Goal: Information Seeking & Learning: Learn about a topic

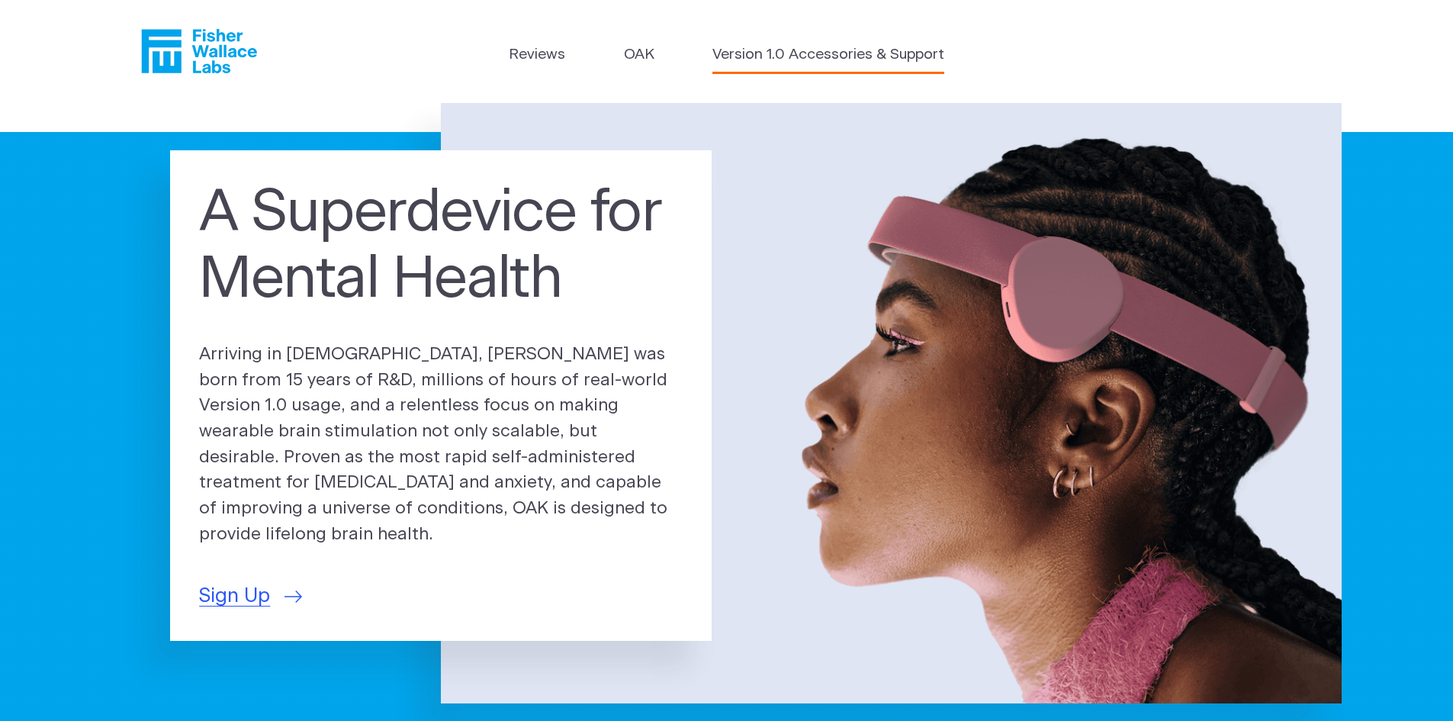
click at [842, 58] on link "Version 1.0 Accessories & Support" at bounding box center [828, 55] width 232 height 22
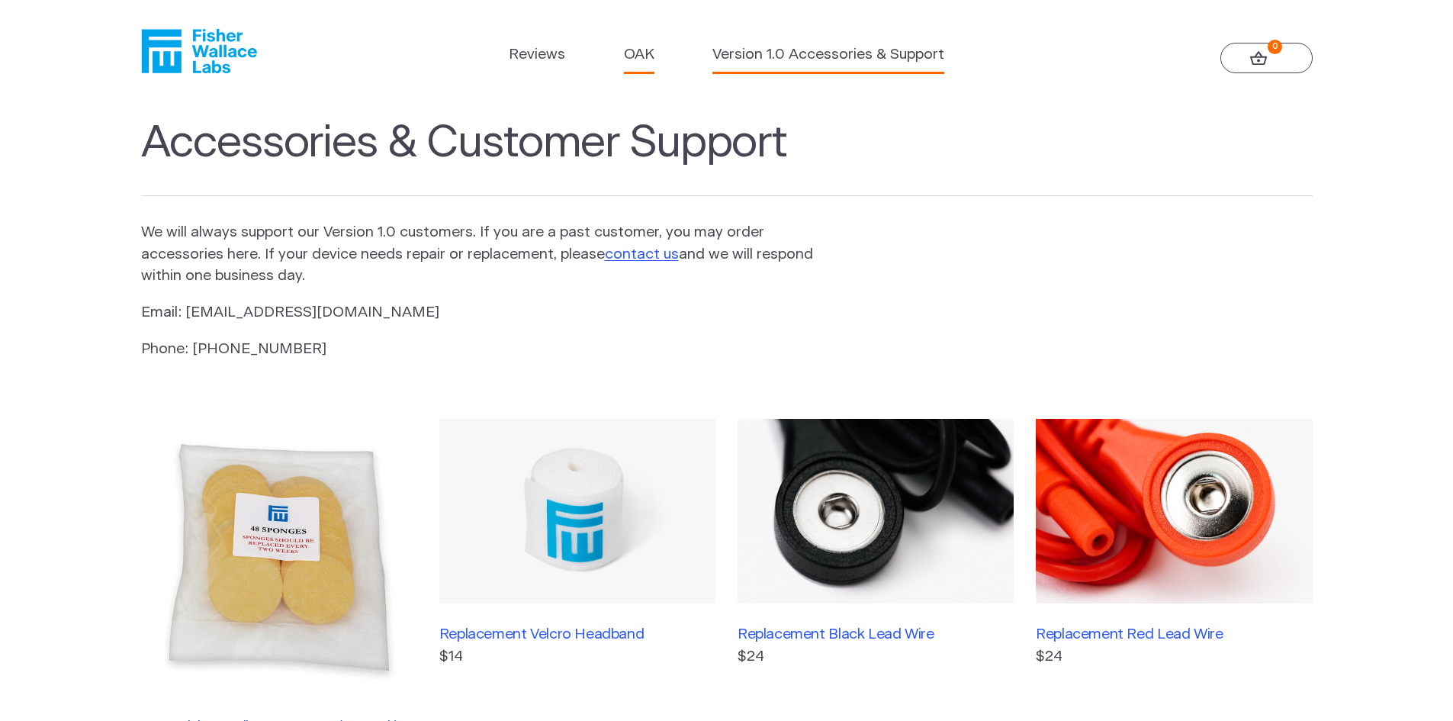
click at [647, 53] on link "OAK" at bounding box center [639, 55] width 31 height 22
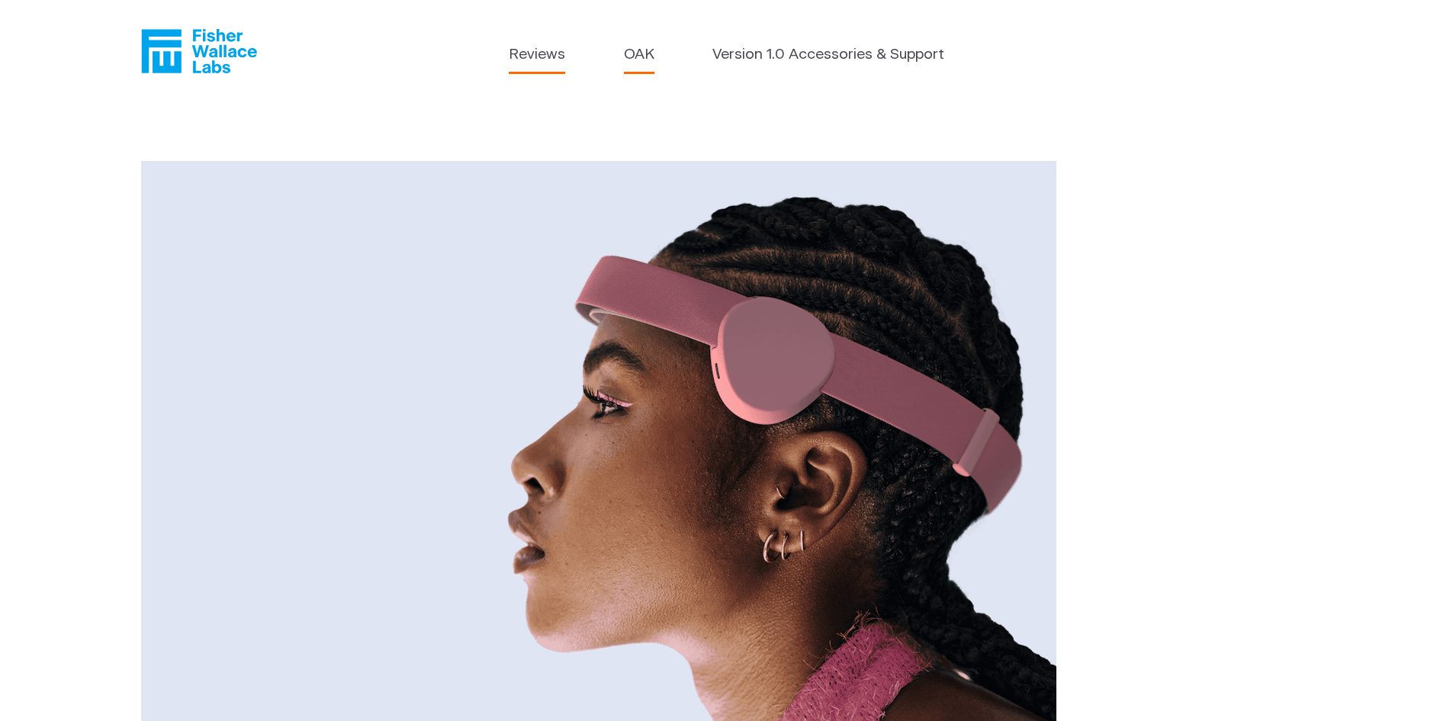
click at [521, 58] on link "Reviews" at bounding box center [537, 55] width 56 height 22
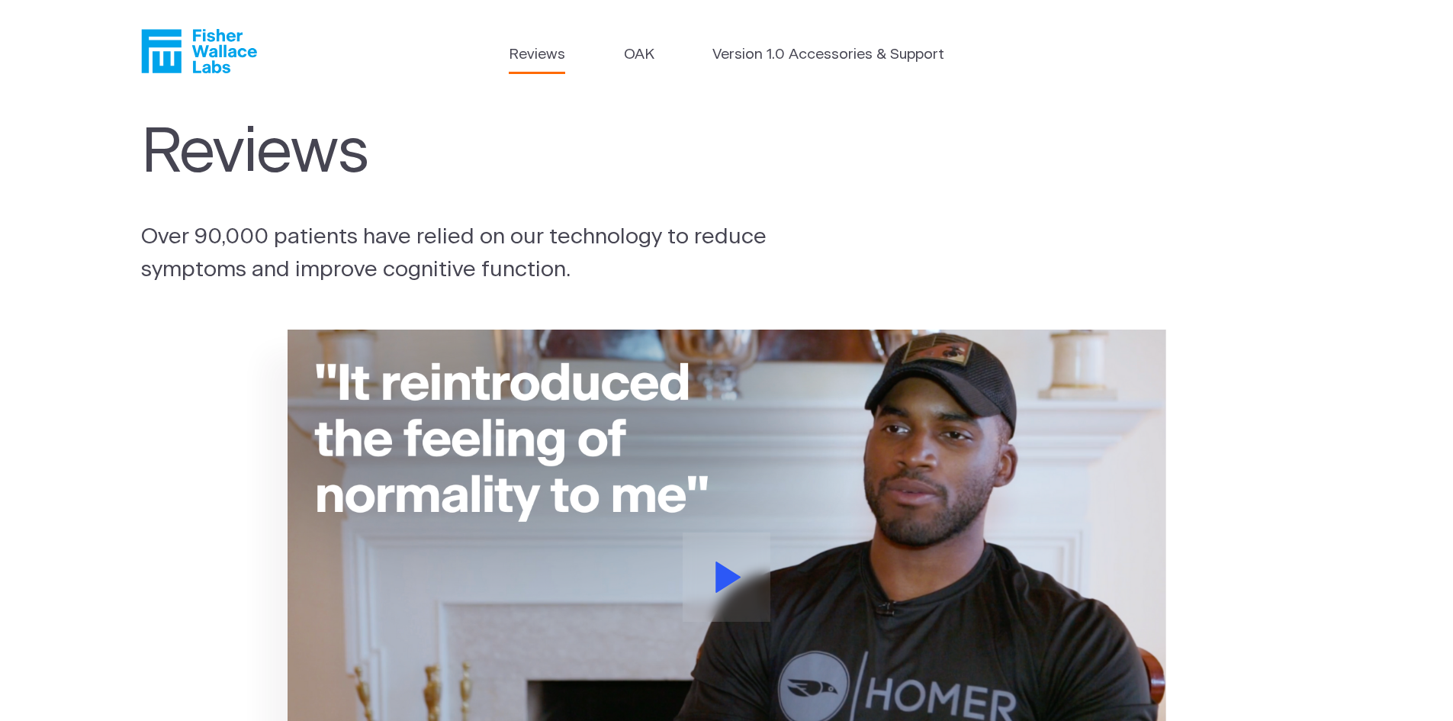
click at [221, 47] on icon "Fisher Wallace" at bounding box center [204, 51] width 104 height 44
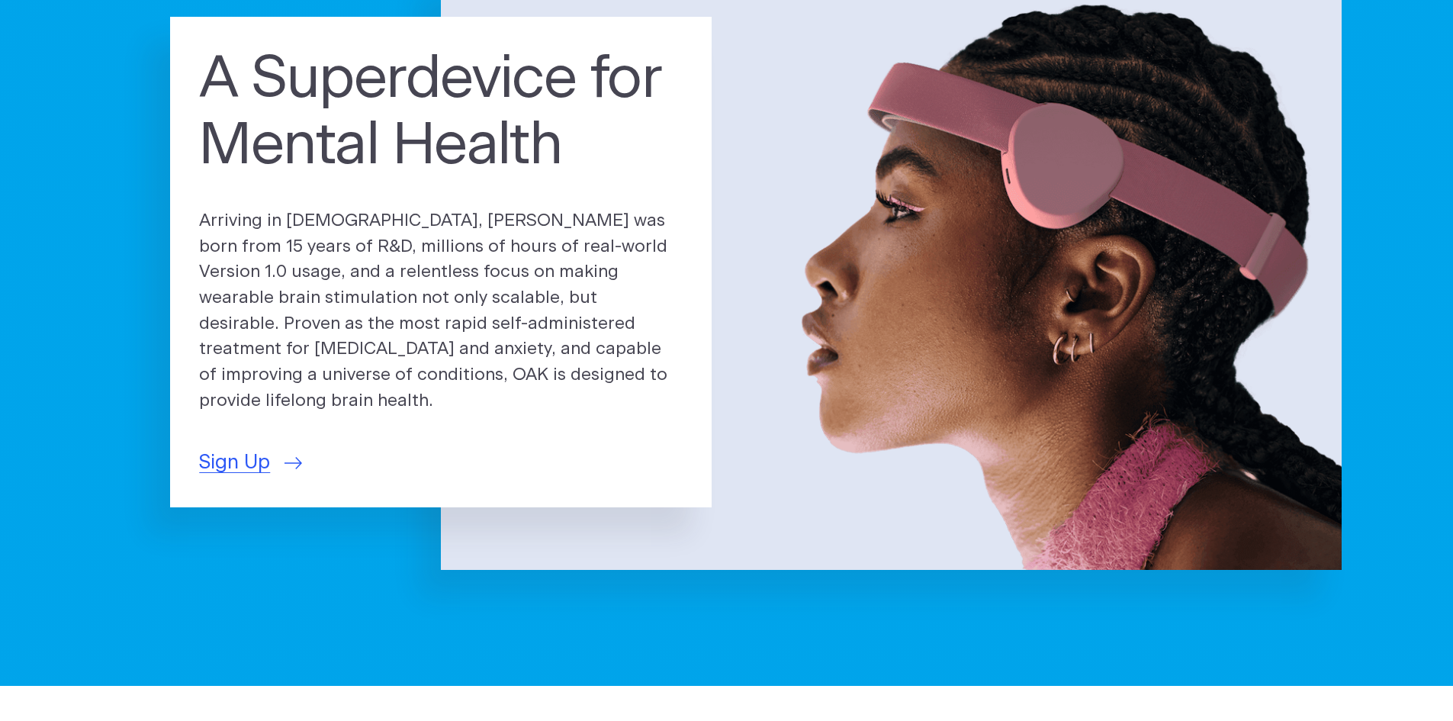
scroll to position [153, 0]
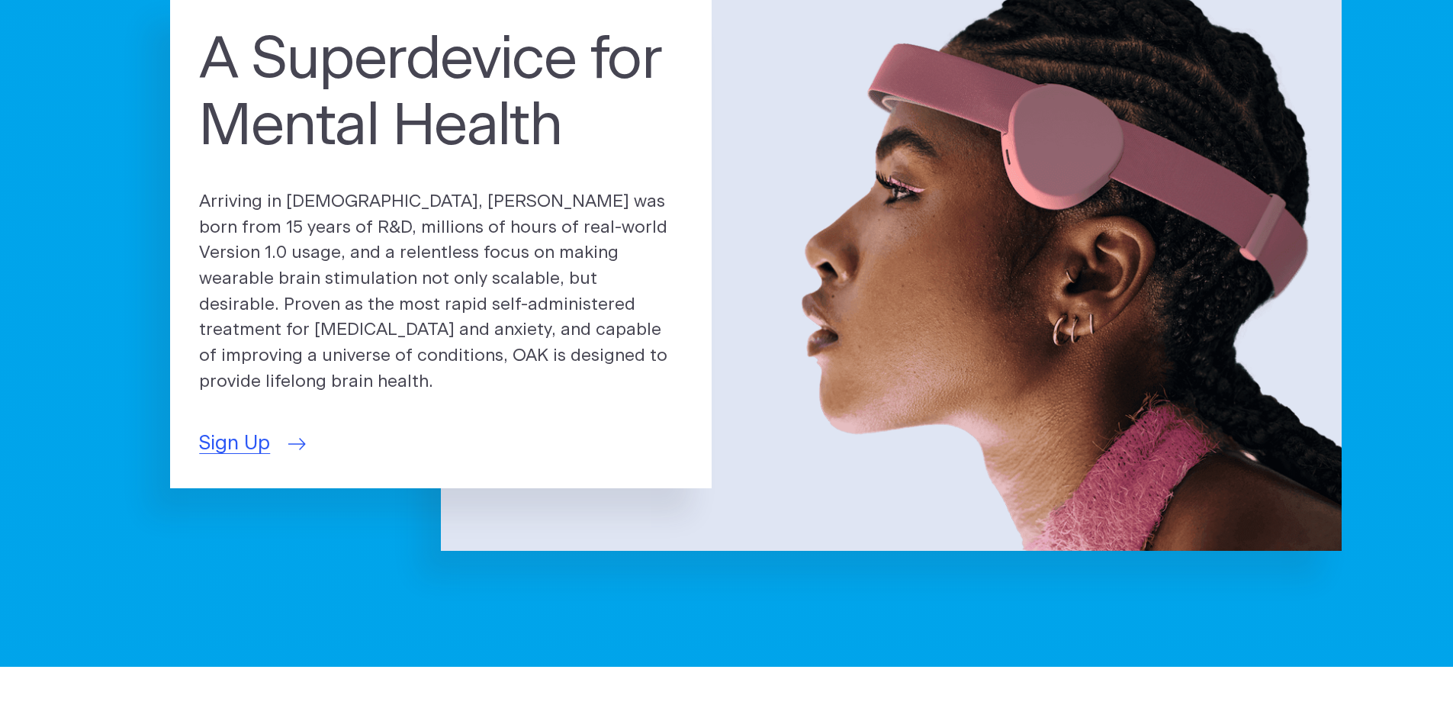
click at [217, 432] on span "Sign Up" at bounding box center [234, 444] width 71 height 30
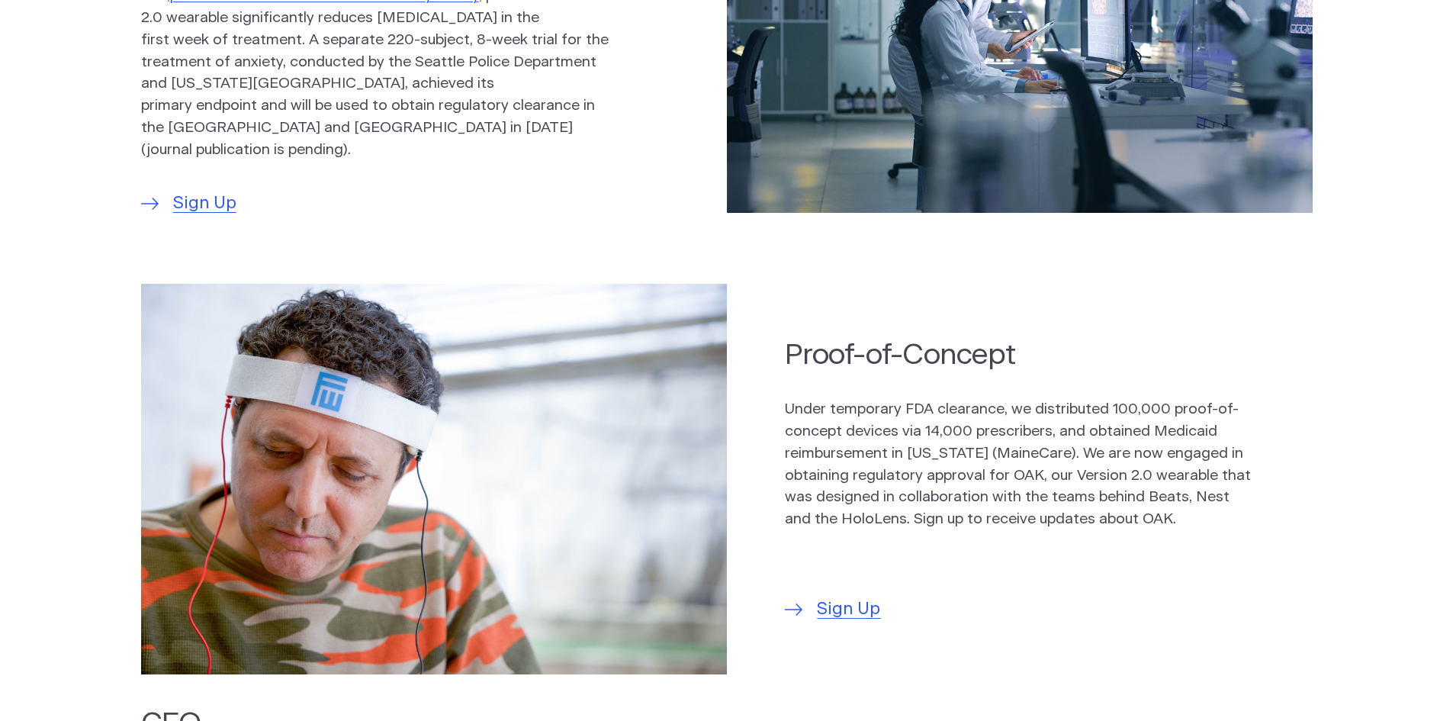
scroll to position [992, 0]
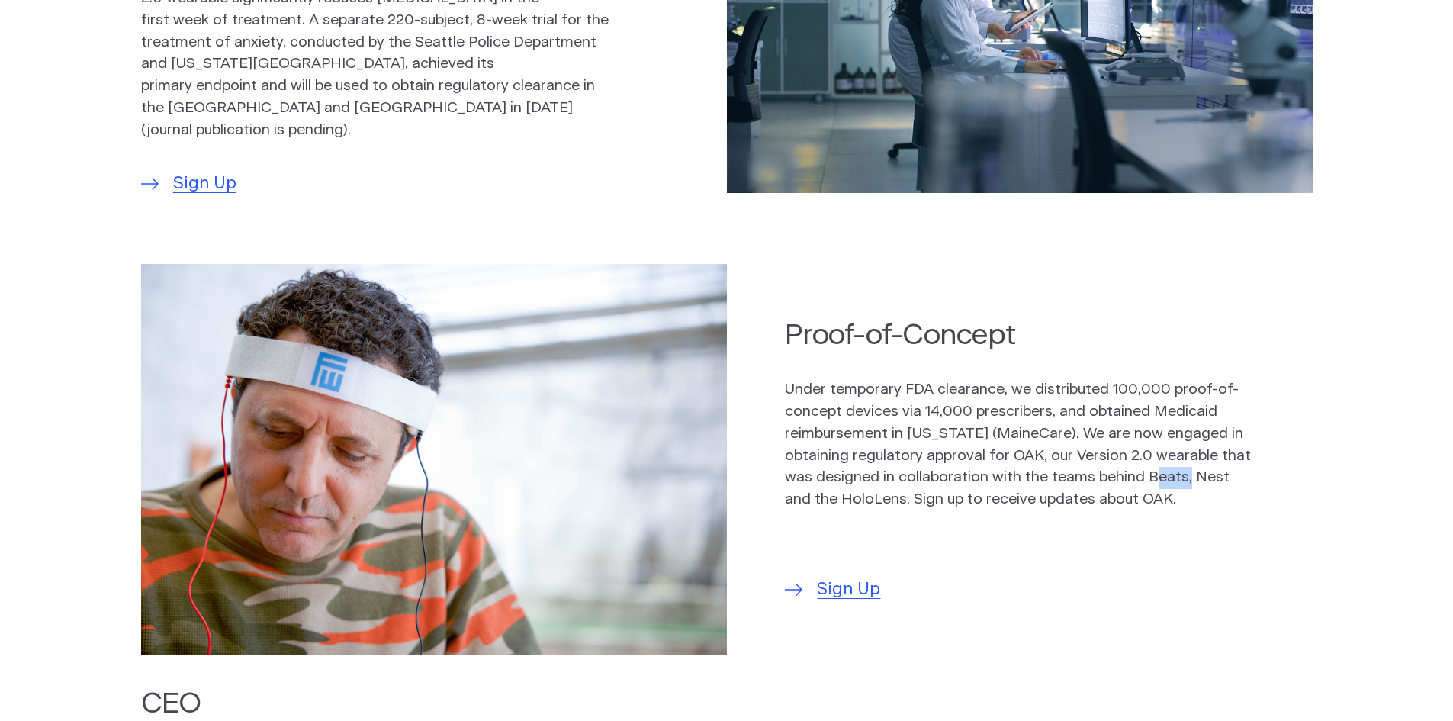
drag, startPoint x: 1188, startPoint y: 468, endPoint x: 1221, endPoint y: 468, distance: 33.6
click at [1221, 468] on p "Under temporary FDA clearance, we distributed 100,000 proof-of-concept devices …" at bounding box center [1019, 445] width 468 height 132
click at [806, 265] on section "Proof-of-Concept Under temporary FDA clearance, we distributed 100,000 proof-of…" at bounding box center [726, 459] width 1453 height 420
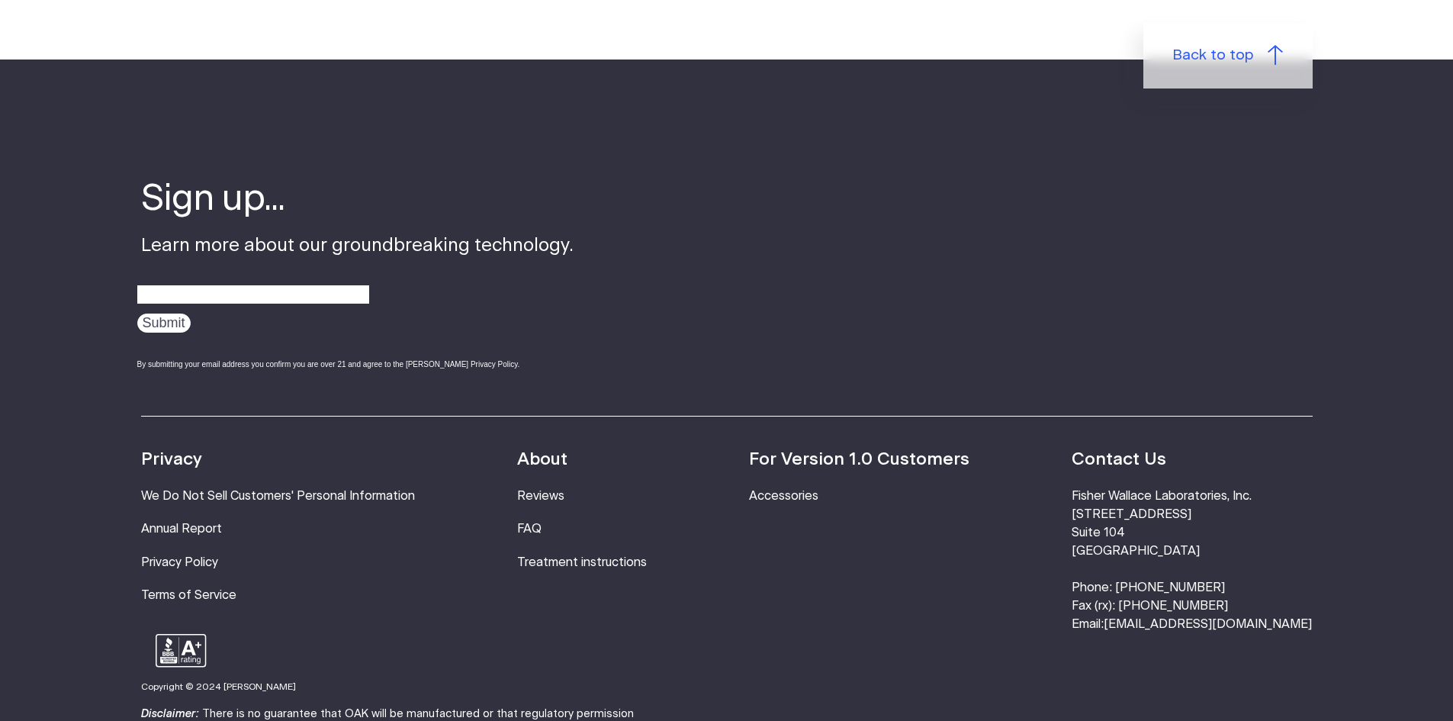
scroll to position [5034, 0]
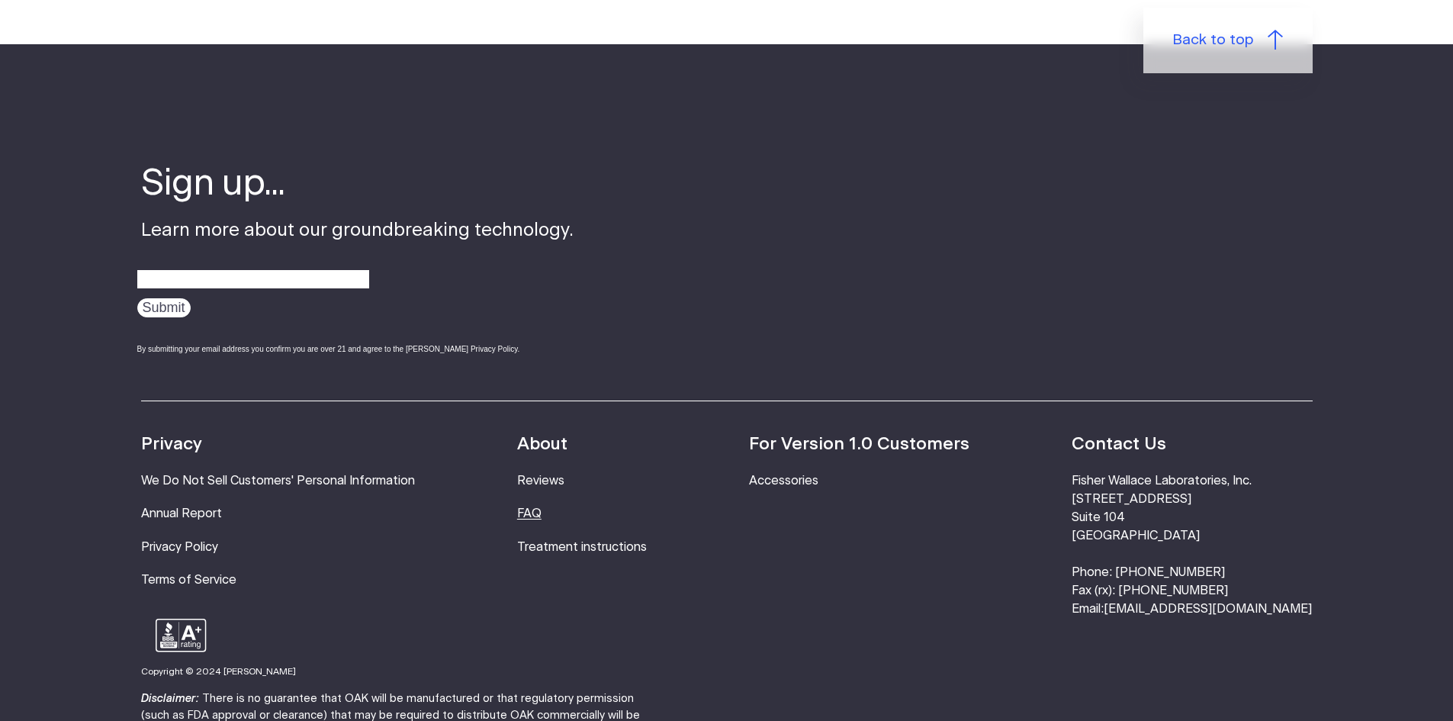
click at [542, 507] on link "FAQ" at bounding box center [529, 513] width 24 height 12
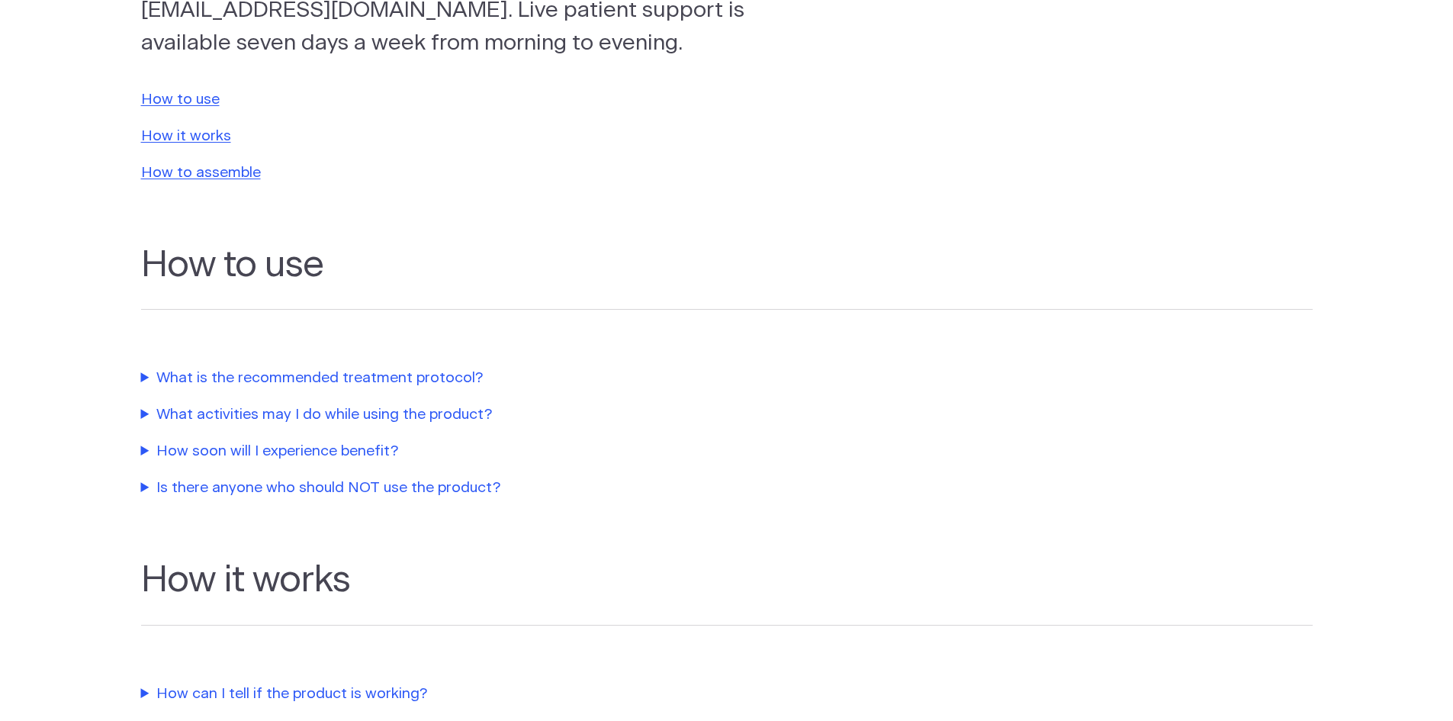
scroll to position [305, 0]
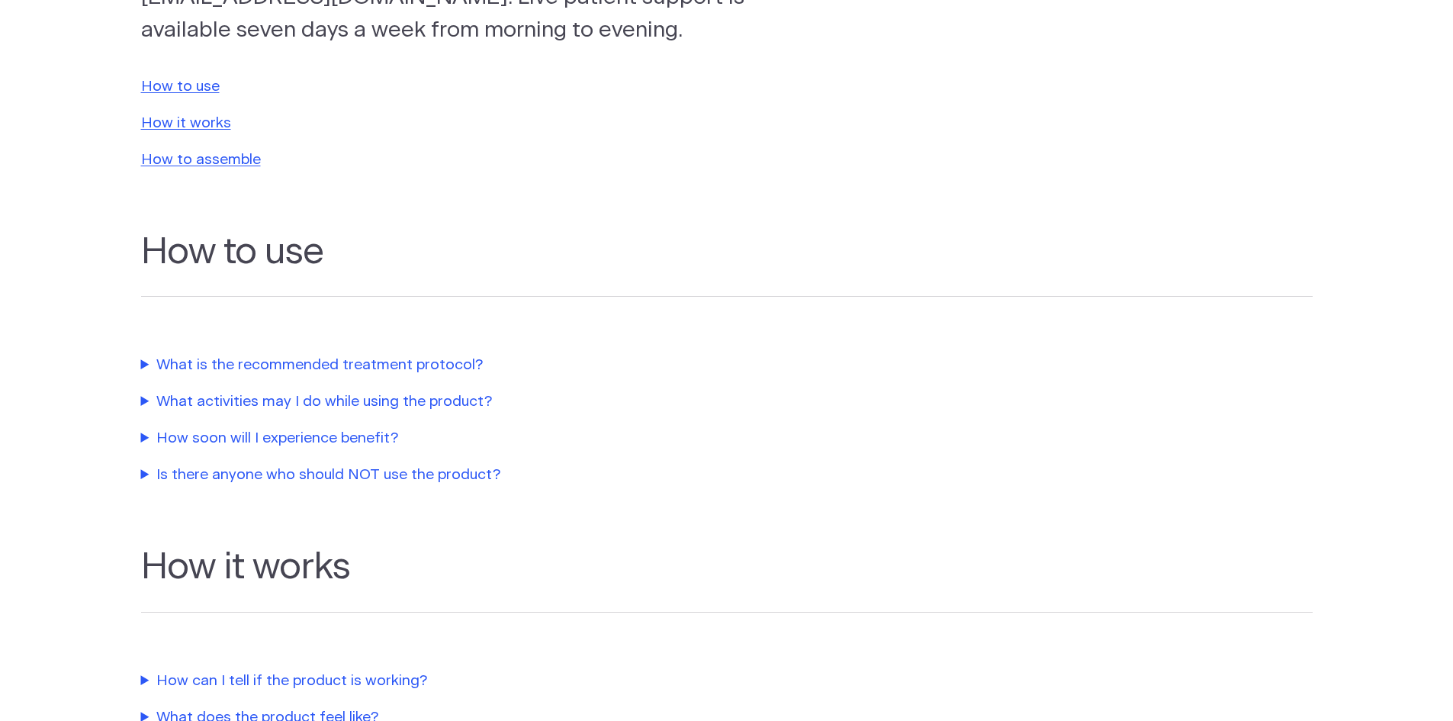
click at [444, 359] on summary "What is the recommended treatment protocol?" at bounding box center [488, 366] width 694 height 22
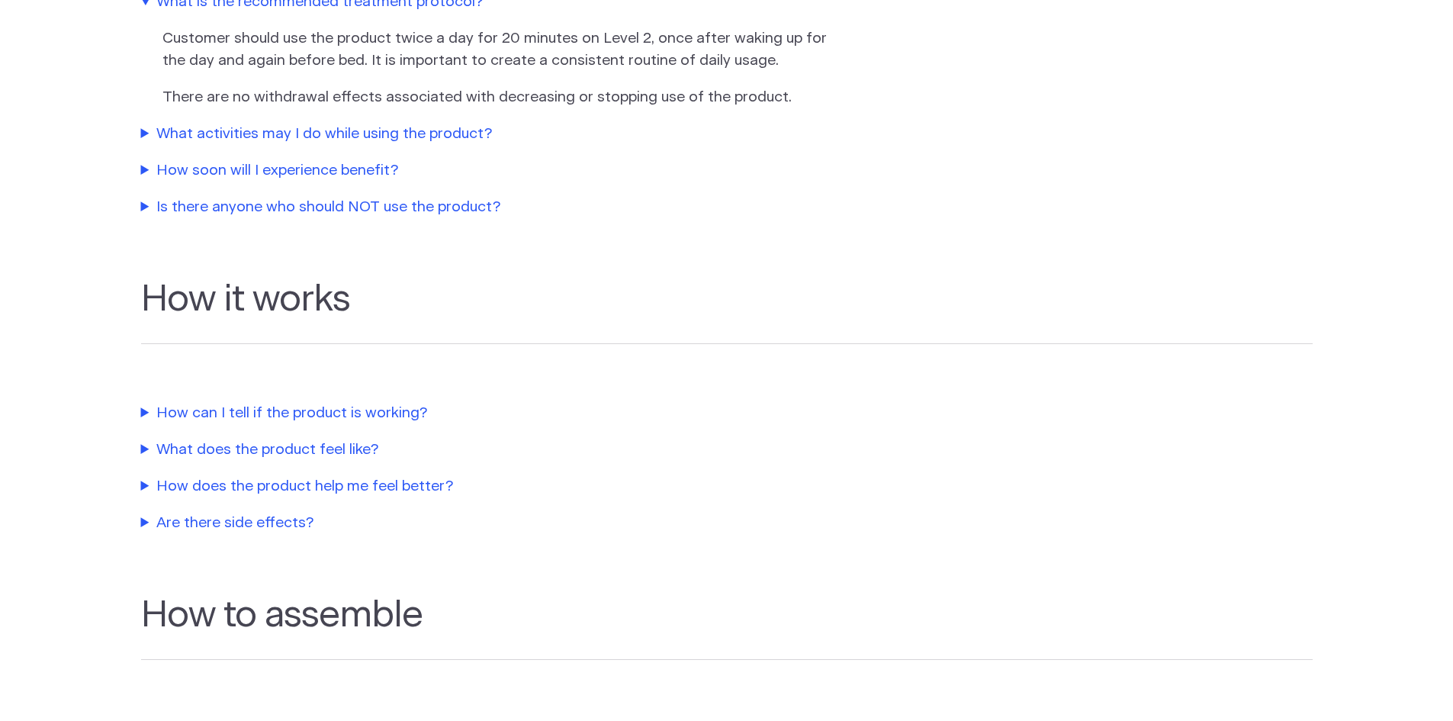
scroll to position [686, 0]
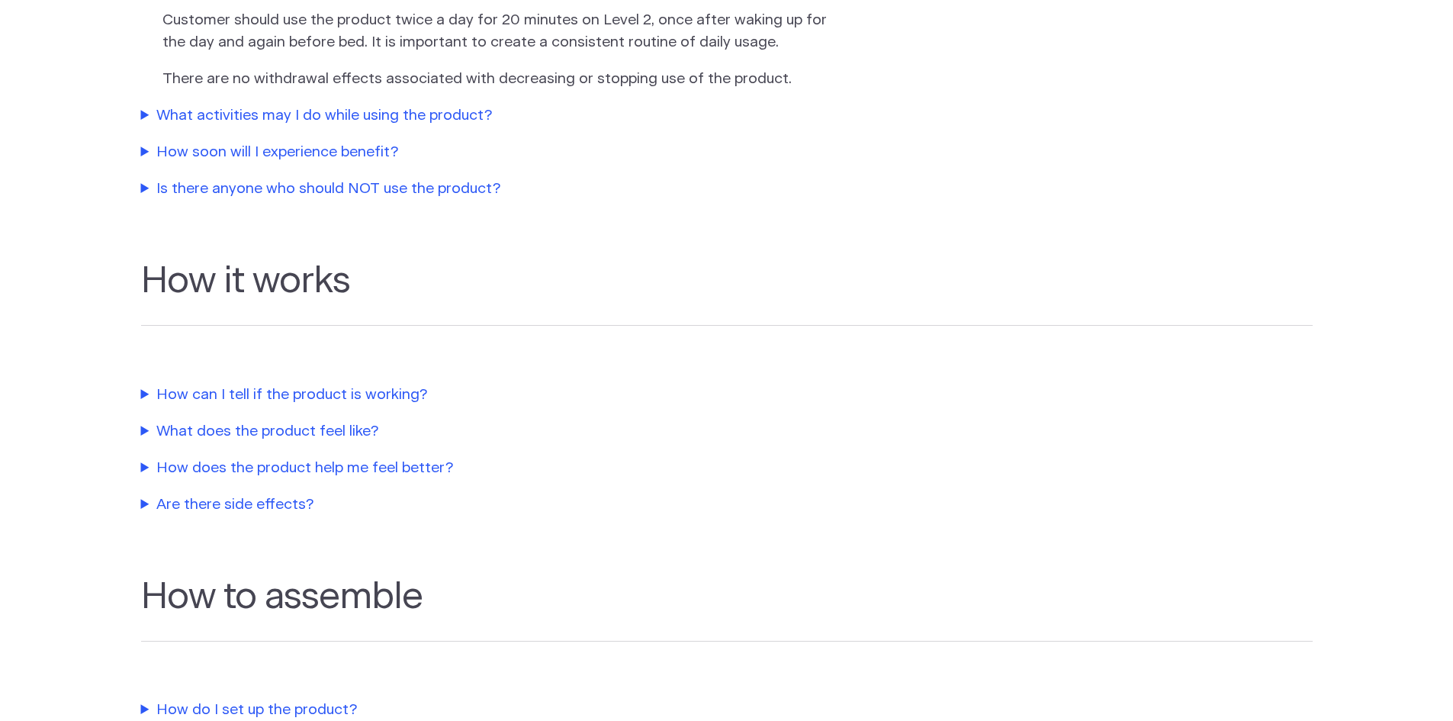
click at [407, 471] on summary "How does the product help me feel better?" at bounding box center [488, 469] width 694 height 22
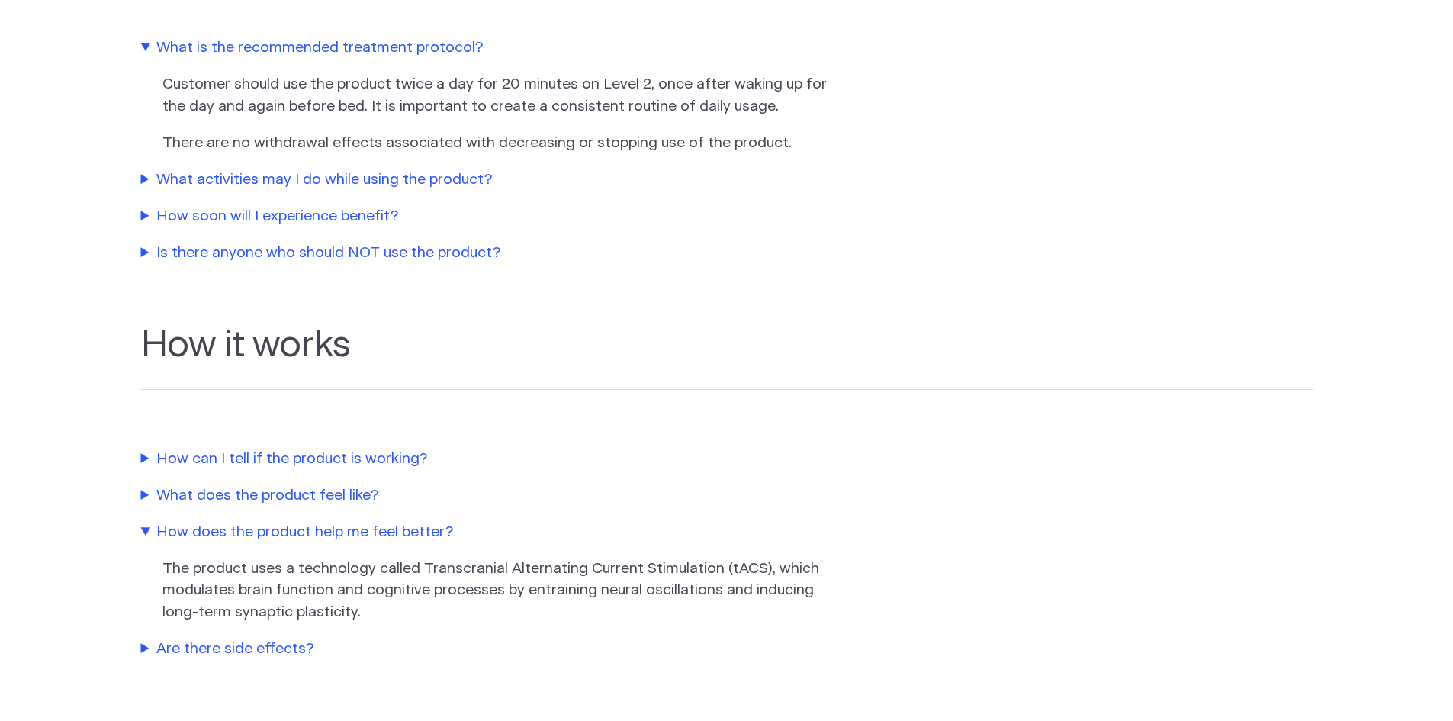
scroll to position [534, 0]
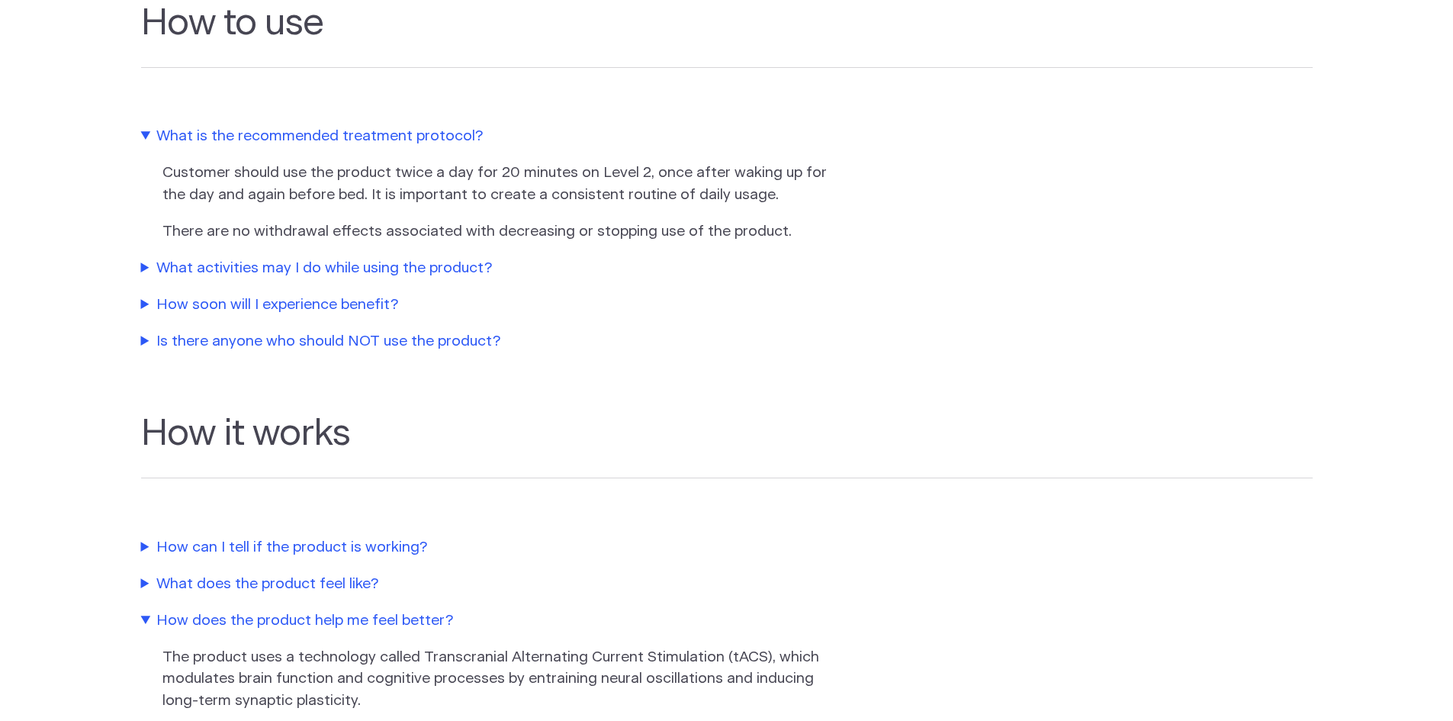
click at [445, 336] on summary "Is there anyone who should NOT use the product?" at bounding box center [488, 342] width 694 height 22
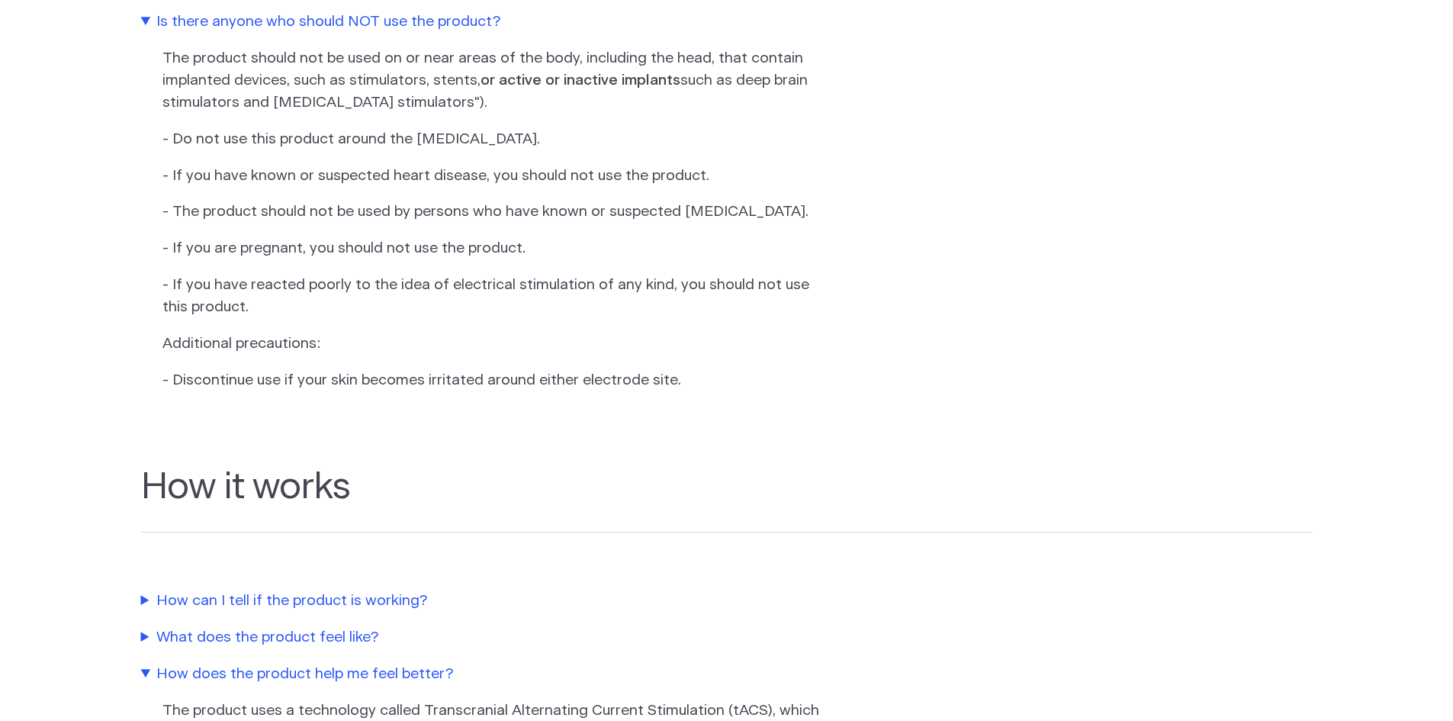
scroll to position [992, 0]
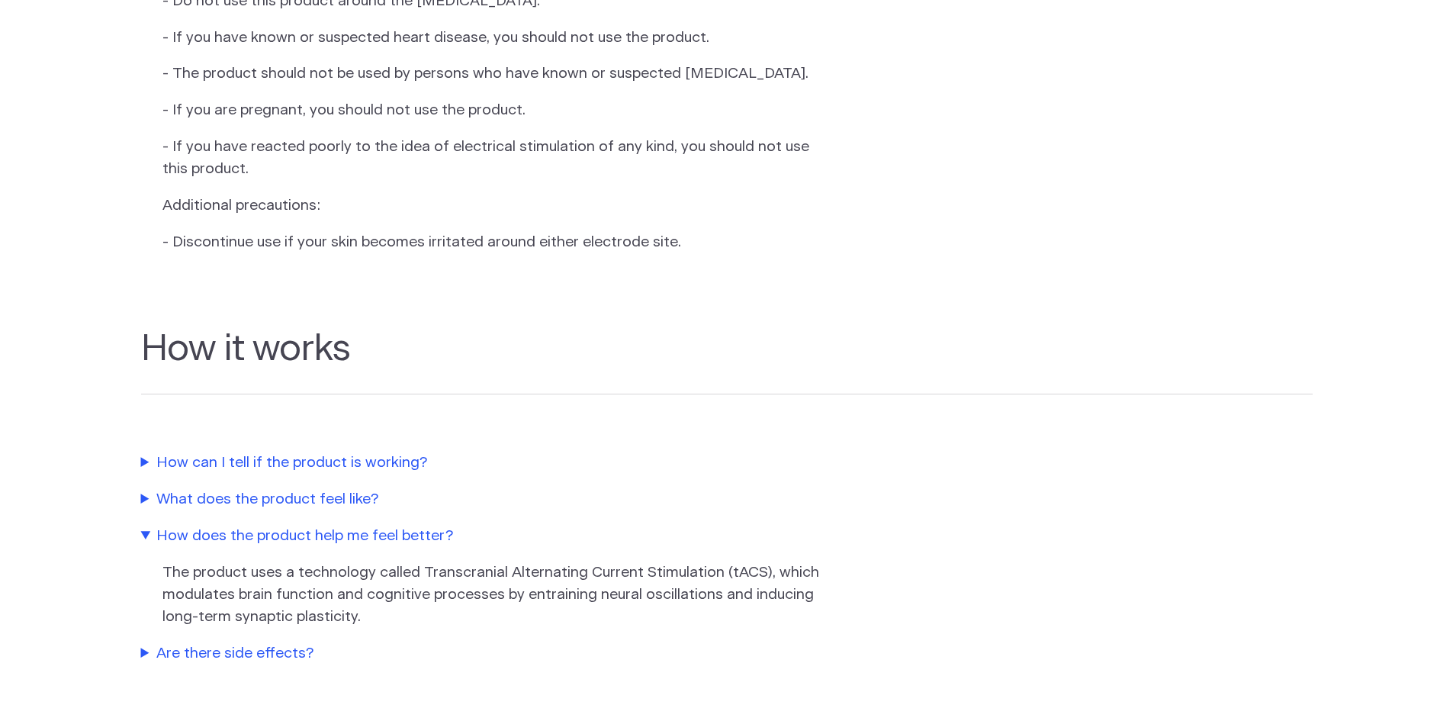
click at [373, 474] on summary "How can I tell if the product is working?" at bounding box center [488, 463] width 694 height 22
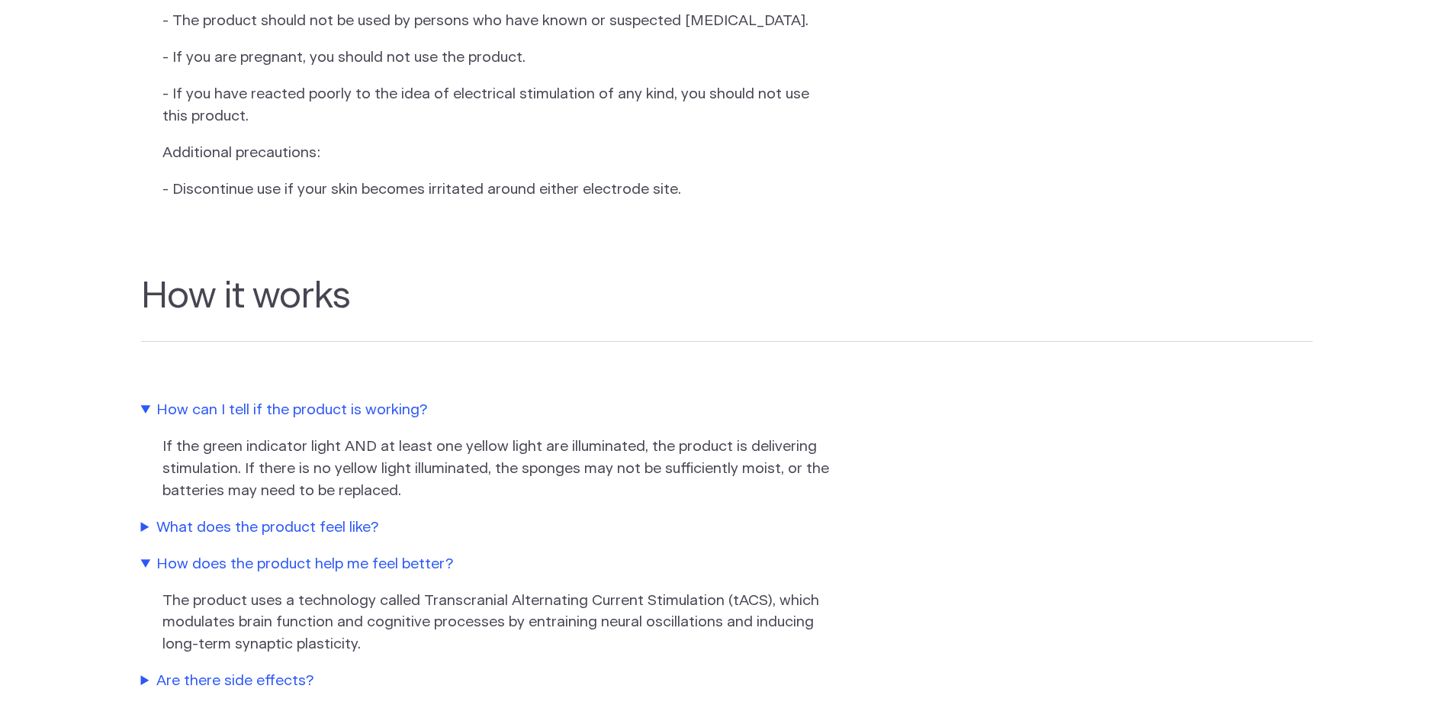
scroll to position [1068, 0]
